Goal: Task Accomplishment & Management: Use online tool/utility

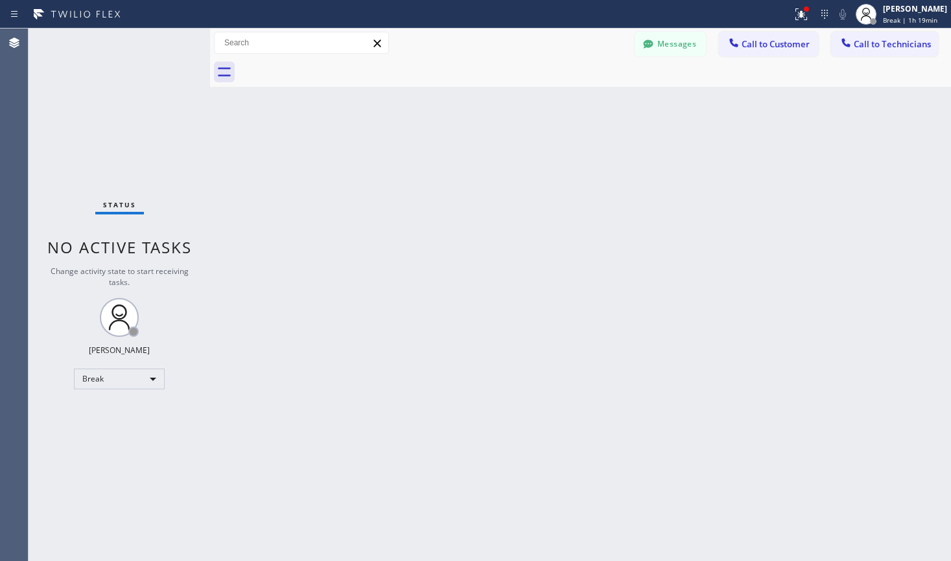
click at [152, 392] on div "Status No active tasks Change activity state to start receiving tasks. Lyra Lau…" at bounding box center [119, 295] width 181 height 533
click at [147, 384] on div "Break" at bounding box center [119, 379] width 91 height 21
click at [124, 418] on li "Available" at bounding box center [119, 414] width 88 height 16
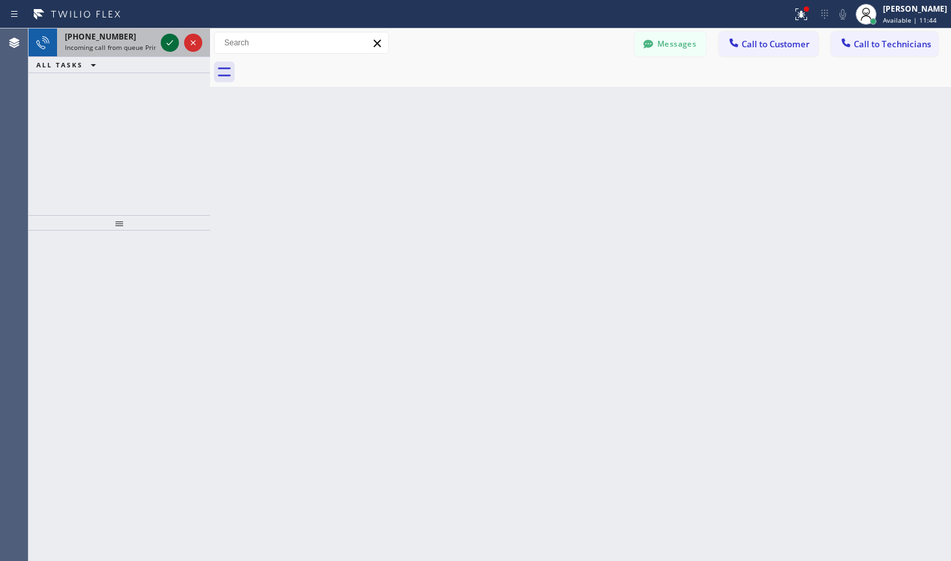
click at [170, 45] on icon at bounding box center [170, 43] width 16 height 16
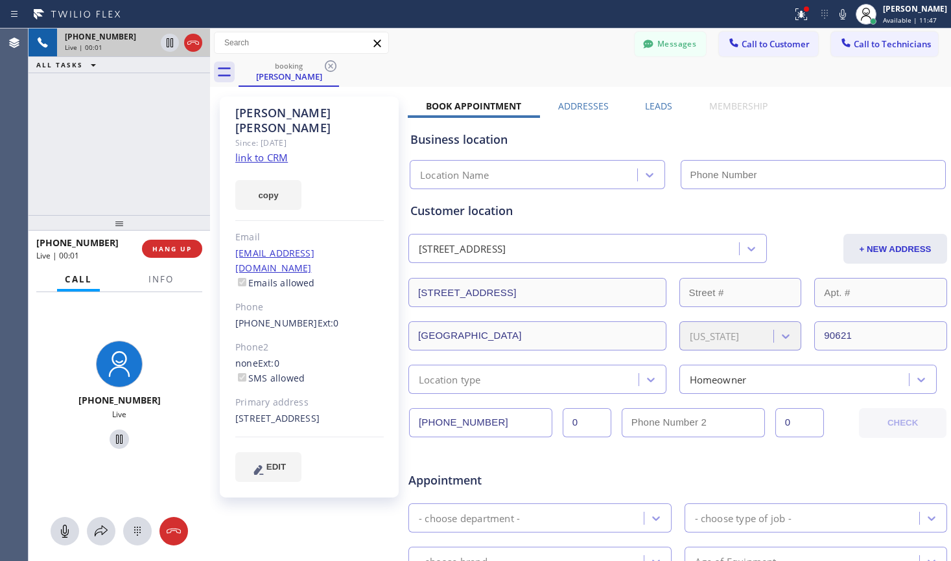
type input "[PHONE_NUMBER]"
click at [250, 151] on link "link to CRM" at bounding box center [261, 157] width 52 height 13
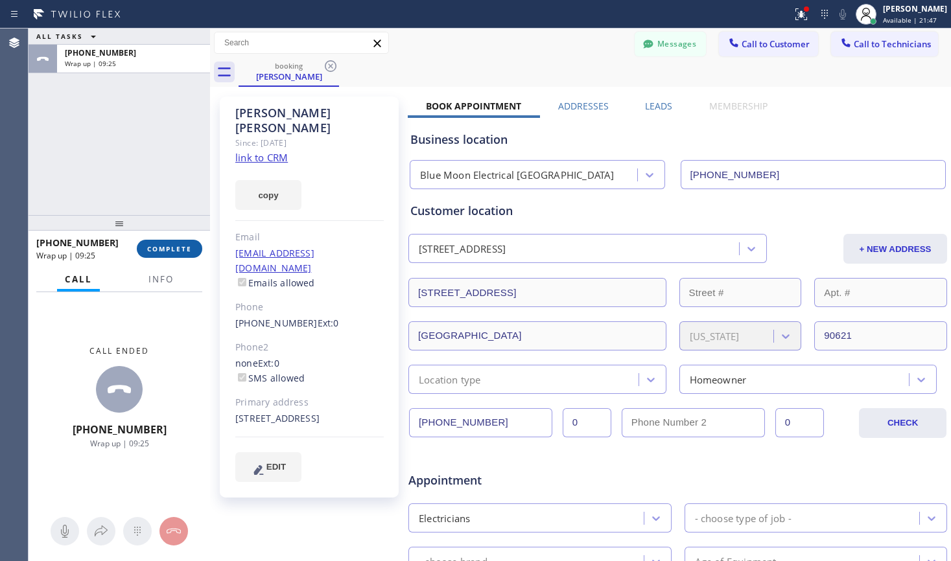
click at [181, 244] on span "COMPLETE" at bounding box center [169, 248] width 45 height 9
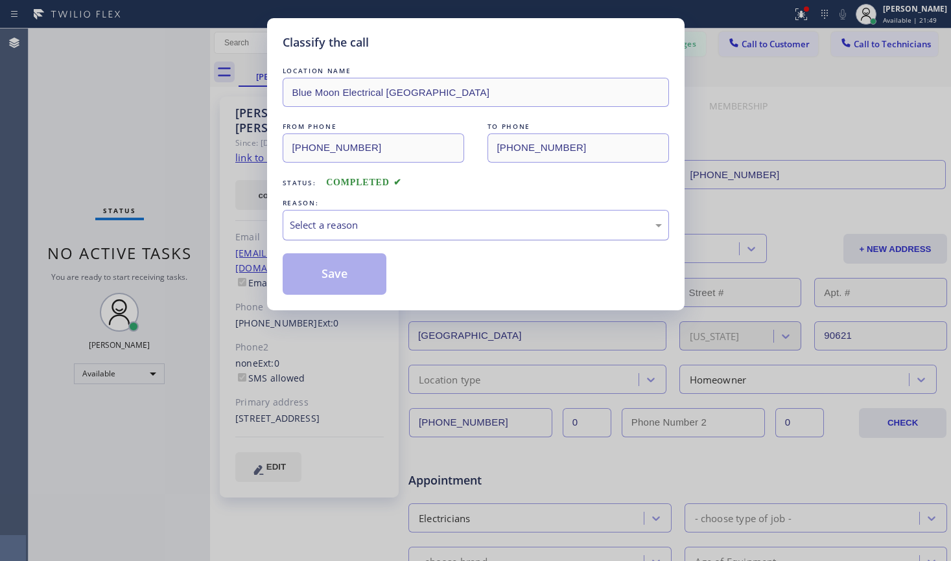
click at [352, 220] on div "Select a reason" at bounding box center [476, 225] width 372 height 15
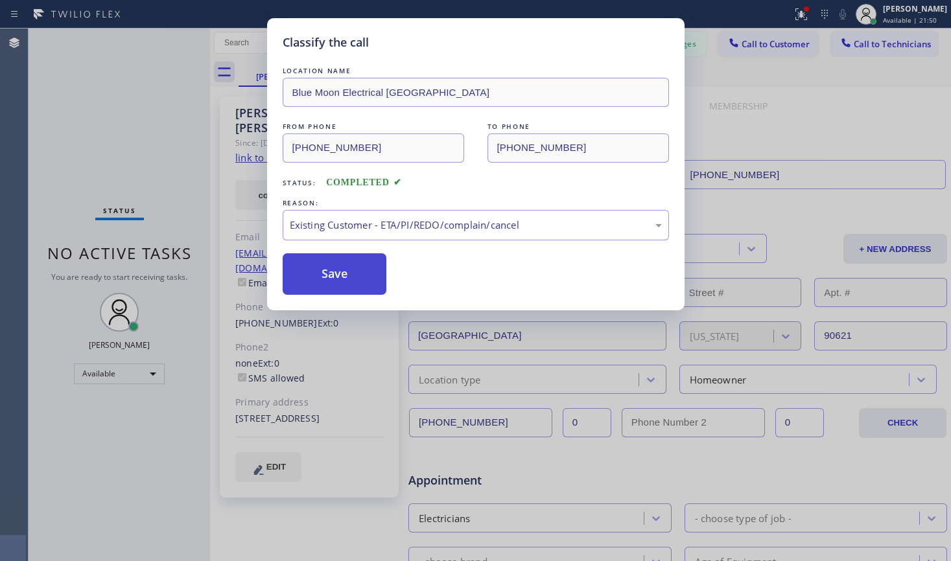
click at [354, 276] on button "Save" at bounding box center [335, 273] width 104 height 41
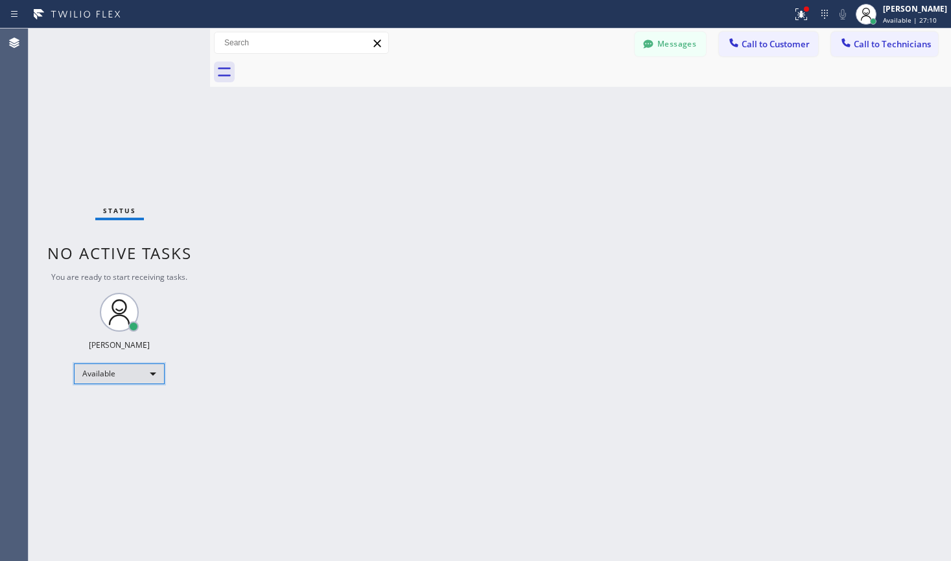
click at [102, 379] on div "Available" at bounding box center [119, 373] width 91 height 21
drag, startPoint x: 98, startPoint y: 442, endPoint x: 59, endPoint y: 435, distance: 40.1
click at [97, 442] on li "Break" at bounding box center [119, 441] width 88 height 16
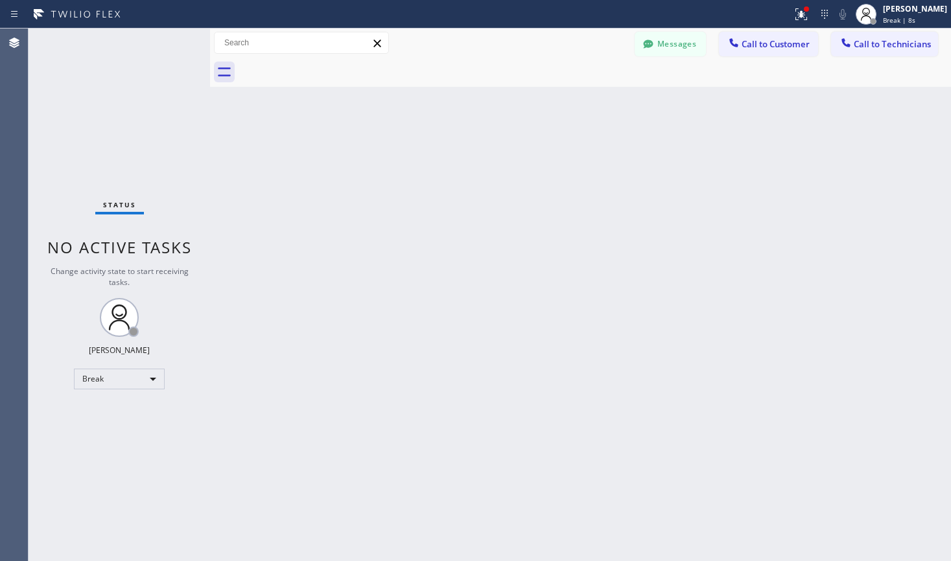
click at [471, 253] on div "Back to Dashboard Change Sender ID Customers Technicians RD [PERSON_NAME] [DATE…" at bounding box center [580, 295] width 741 height 533
drag, startPoint x: 721, startPoint y: 253, endPoint x: 714, endPoint y: 243, distance: 12.6
click at [719, 250] on div "Back to Dashboard Change Sender ID Customers Technicians RD [PERSON_NAME] [DATE…" at bounding box center [580, 295] width 741 height 533
click at [145, 374] on div "Break" at bounding box center [119, 379] width 91 height 21
click at [104, 416] on li "Available" at bounding box center [119, 414] width 88 height 16
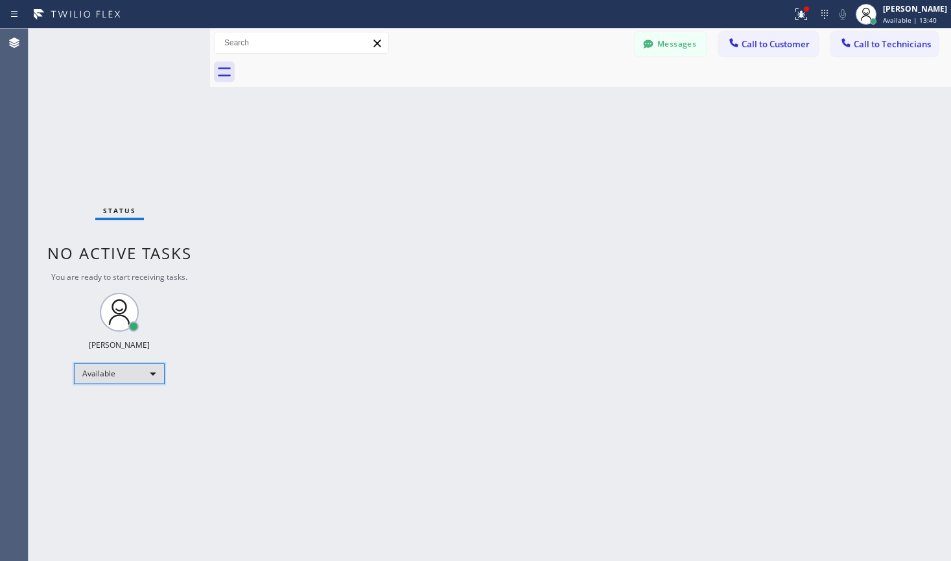
click at [115, 376] on div "Available" at bounding box center [119, 373] width 91 height 21
click at [112, 393] on li "Offline" at bounding box center [119, 392] width 88 height 16
